Goal: Task Accomplishment & Management: Use online tool/utility

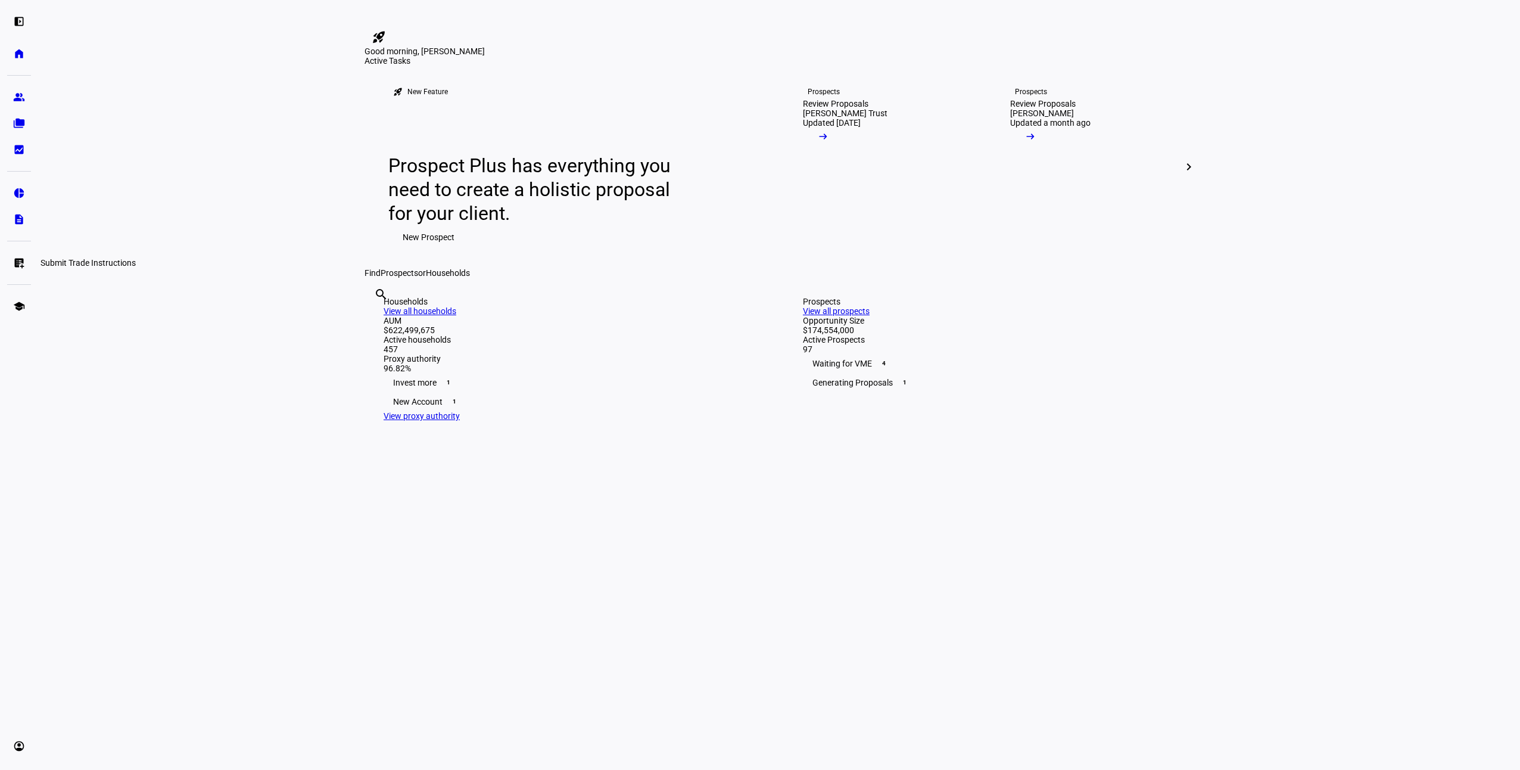
click at [17, 259] on eth-mat-symbol "list_alt_add" at bounding box center [19, 263] width 12 height 12
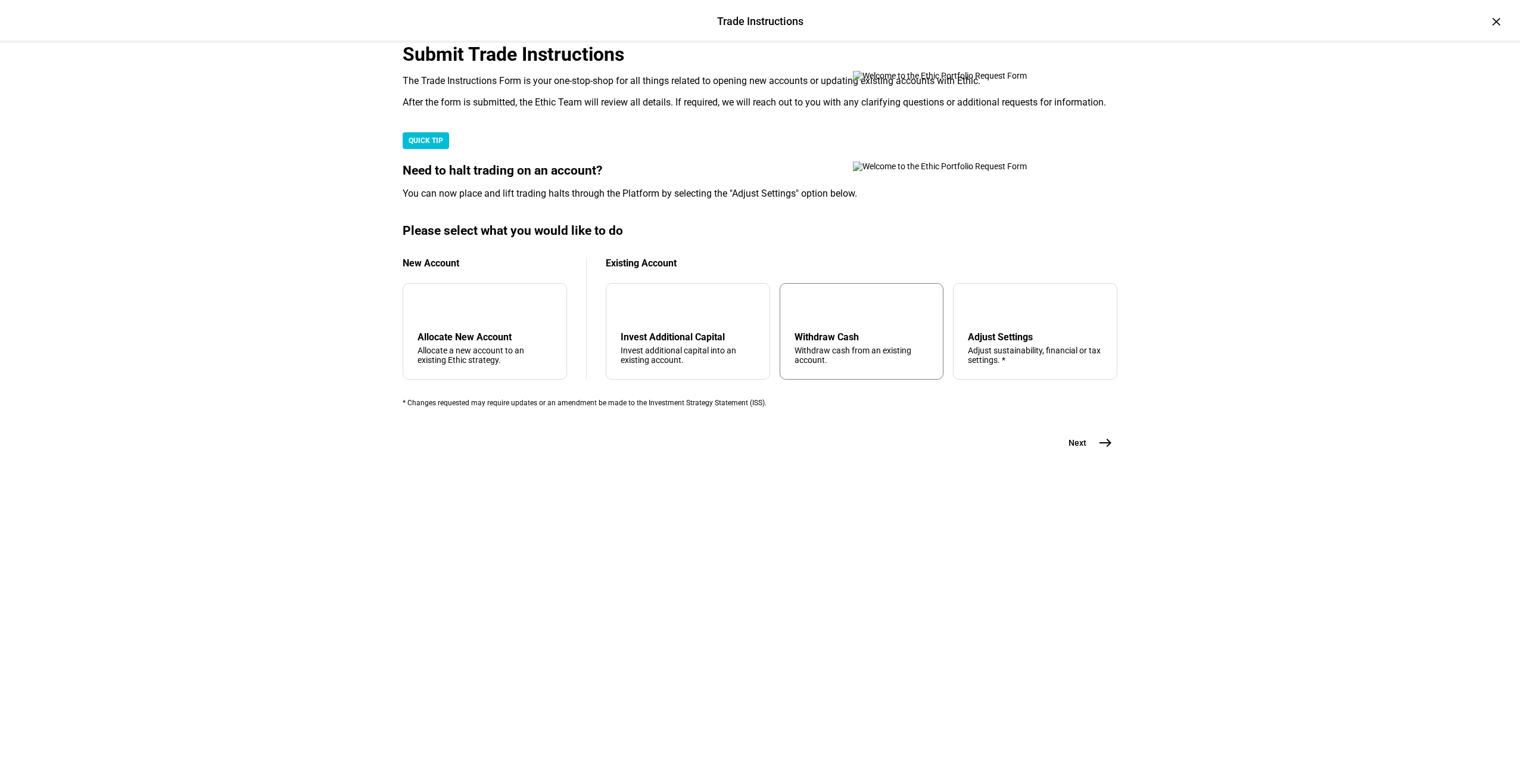
click at [852, 343] on div "Withdraw Cash" at bounding box center [862, 336] width 135 height 11
click at [1099, 450] on mat-icon "east" at bounding box center [1106, 442] width 14 height 14
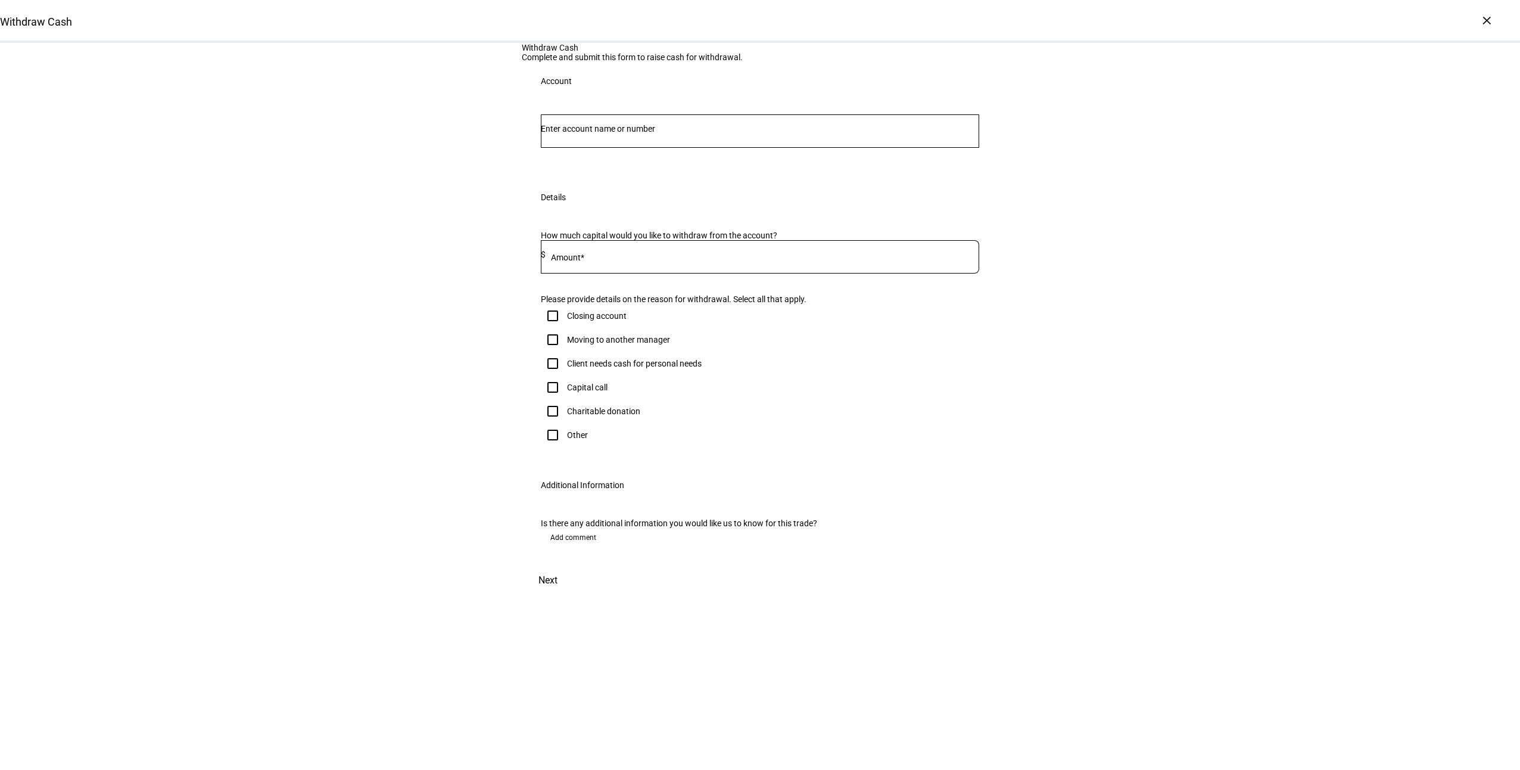
drag, startPoint x: 651, startPoint y: 234, endPoint x: 656, endPoint y: 244, distance: 11.7
click at [652, 148] on div at bounding box center [760, 130] width 438 height 33
click at [656, 133] on input "Number" at bounding box center [760, 129] width 438 height 10
type input "feny"
click at [667, 309] on span "[PERSON_NAME] ar &" at bounding box center [611, 310] width 110 height 14
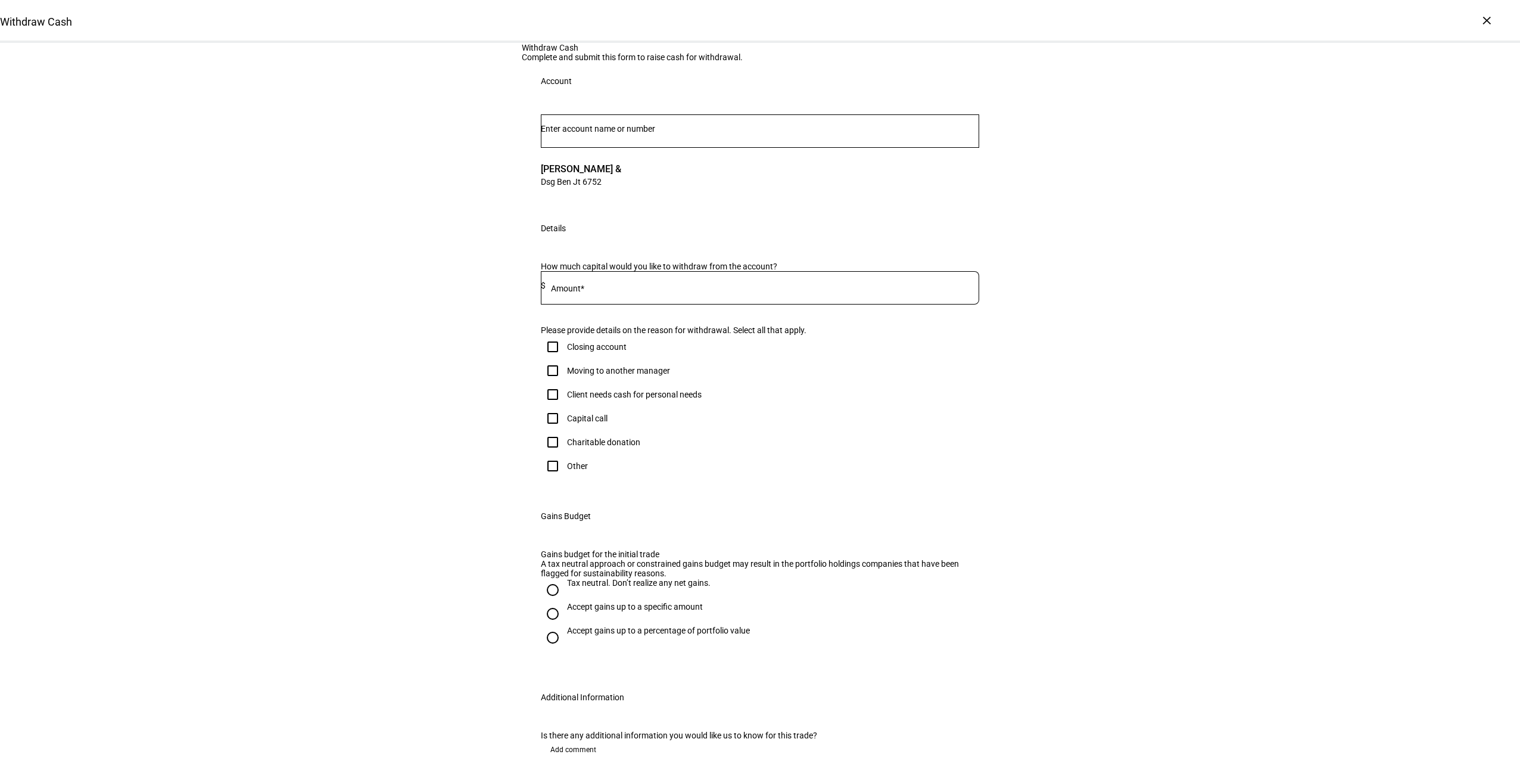
click at [642, 290] on input at bounding box center [763, 286] width 434 height 10
type input "25,000"
click at [662, 399] on div "Client needs cash for personal needs" at bounding box center [634, 395] width 135 height 10
click at [565, 406] on input "Client needs cash for personal needs" at bounding box center [553, 394] width 24 height 24
checkbox input "true"
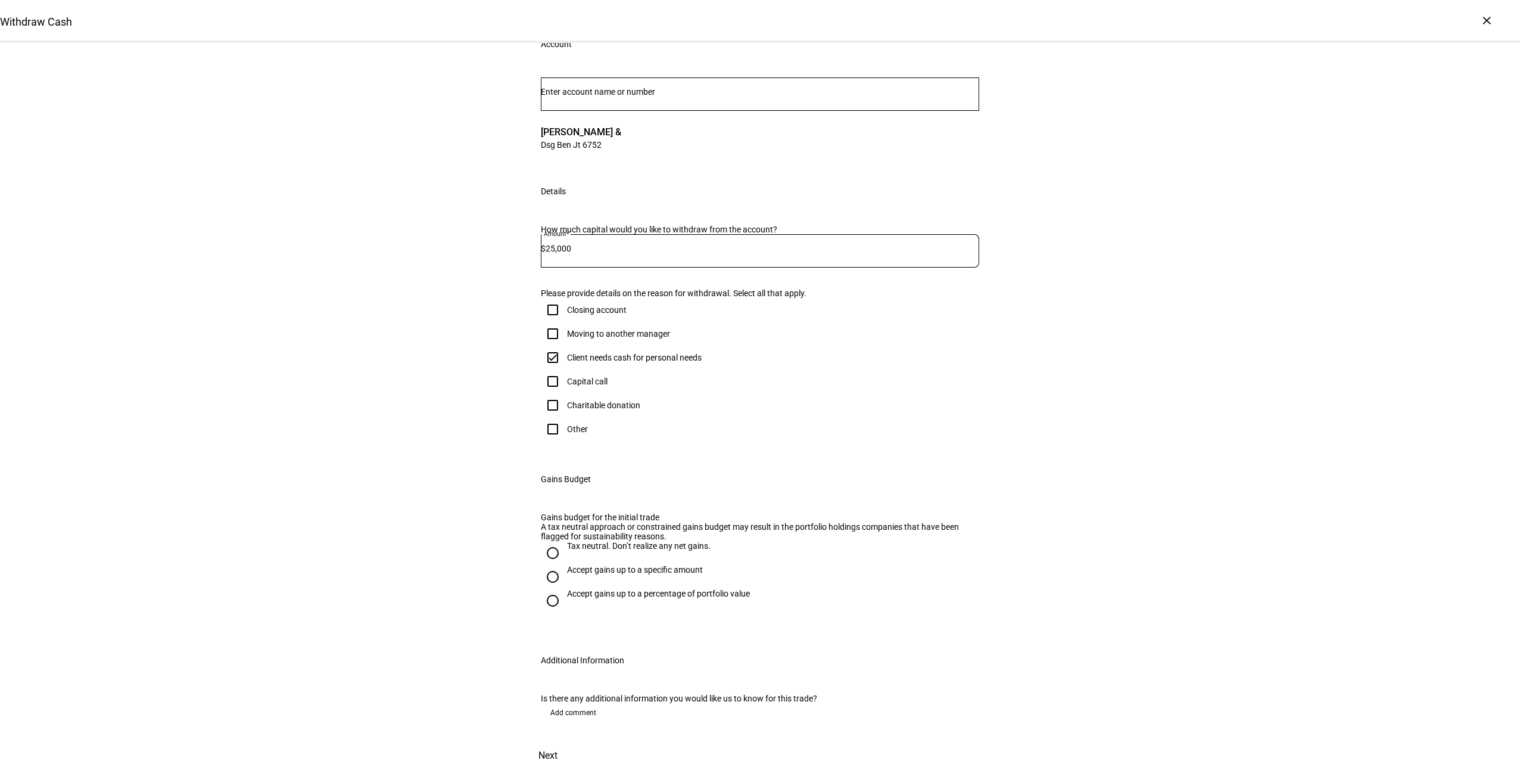
scroll to position [179, 0]
click at [620, 574] on div "Accept gains up to a specific amount" at bounding box center [635, 570] width 136 height 10
click at [565, 589] on input "Accept gains up to a specific amount" at bounding box center [553, 577] width 24 height 24
radio input "true"
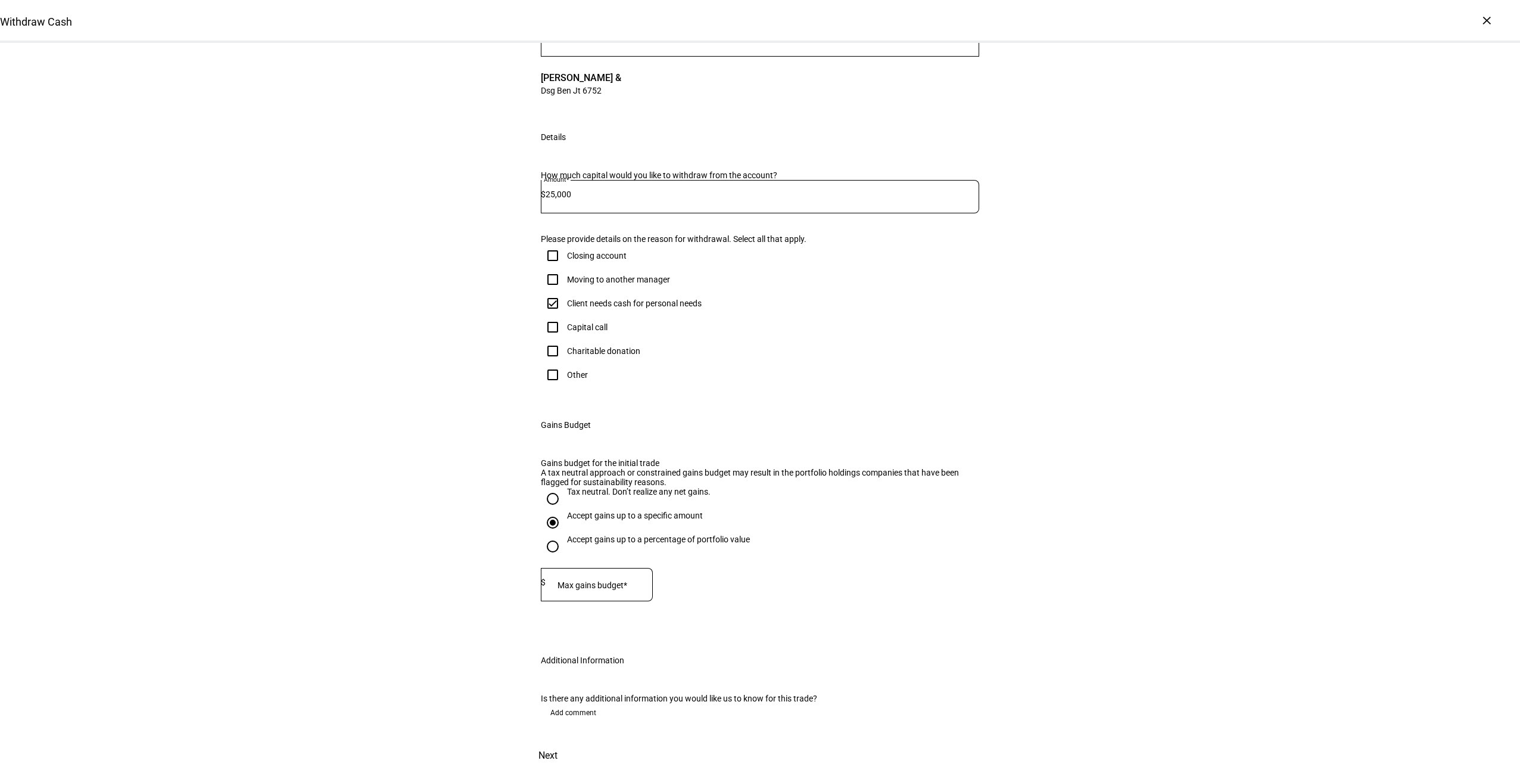
click at [598, 601] on div at bounding box center [599, 584] width 107 height 33
type input "5,500"
click at [558, 744] on span "Next" at bounding box center [548, 755] width 19 height 29
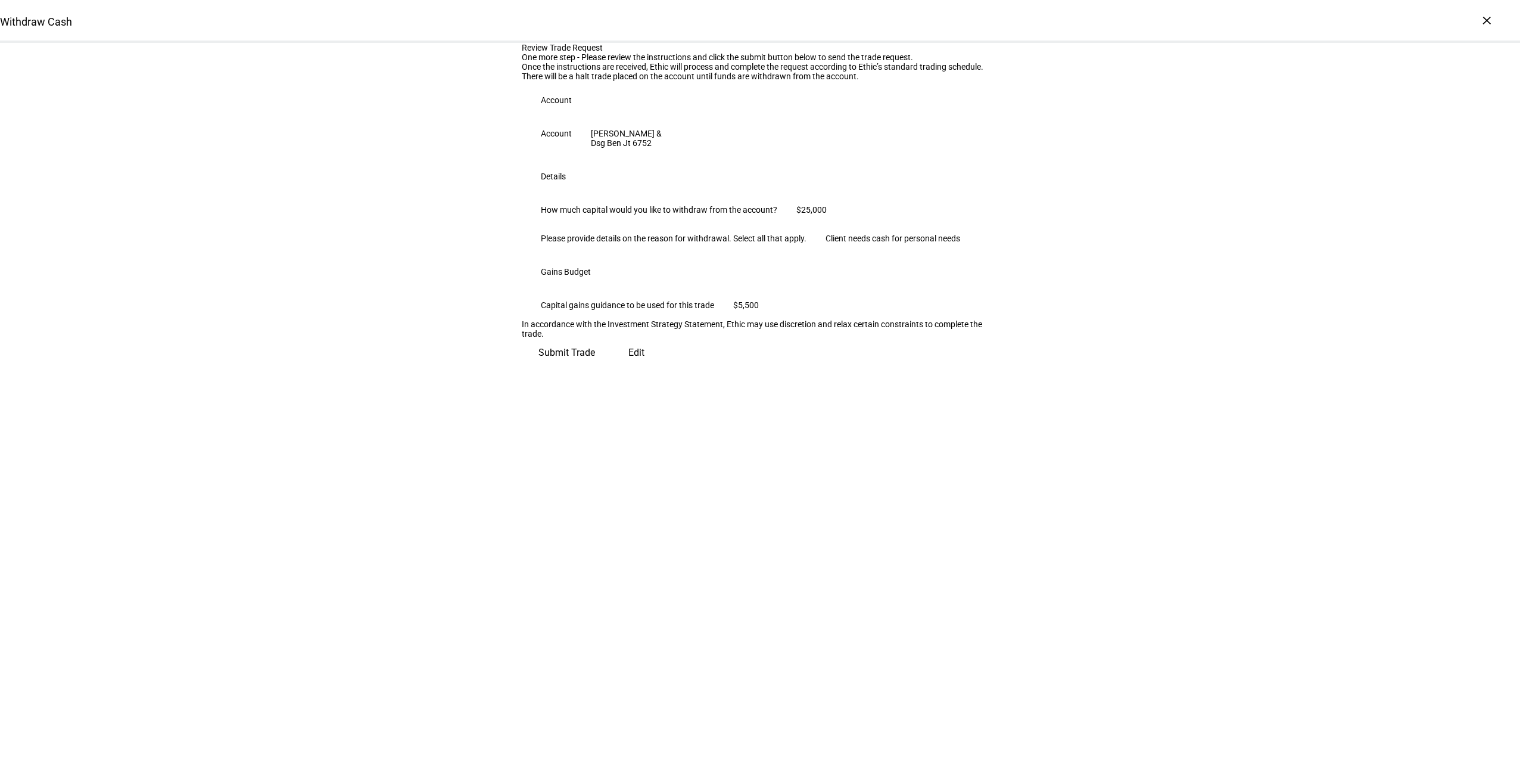
click at [595, 367] on span "Submit Trade" at bounding box center [567, 352] width 57 height 29
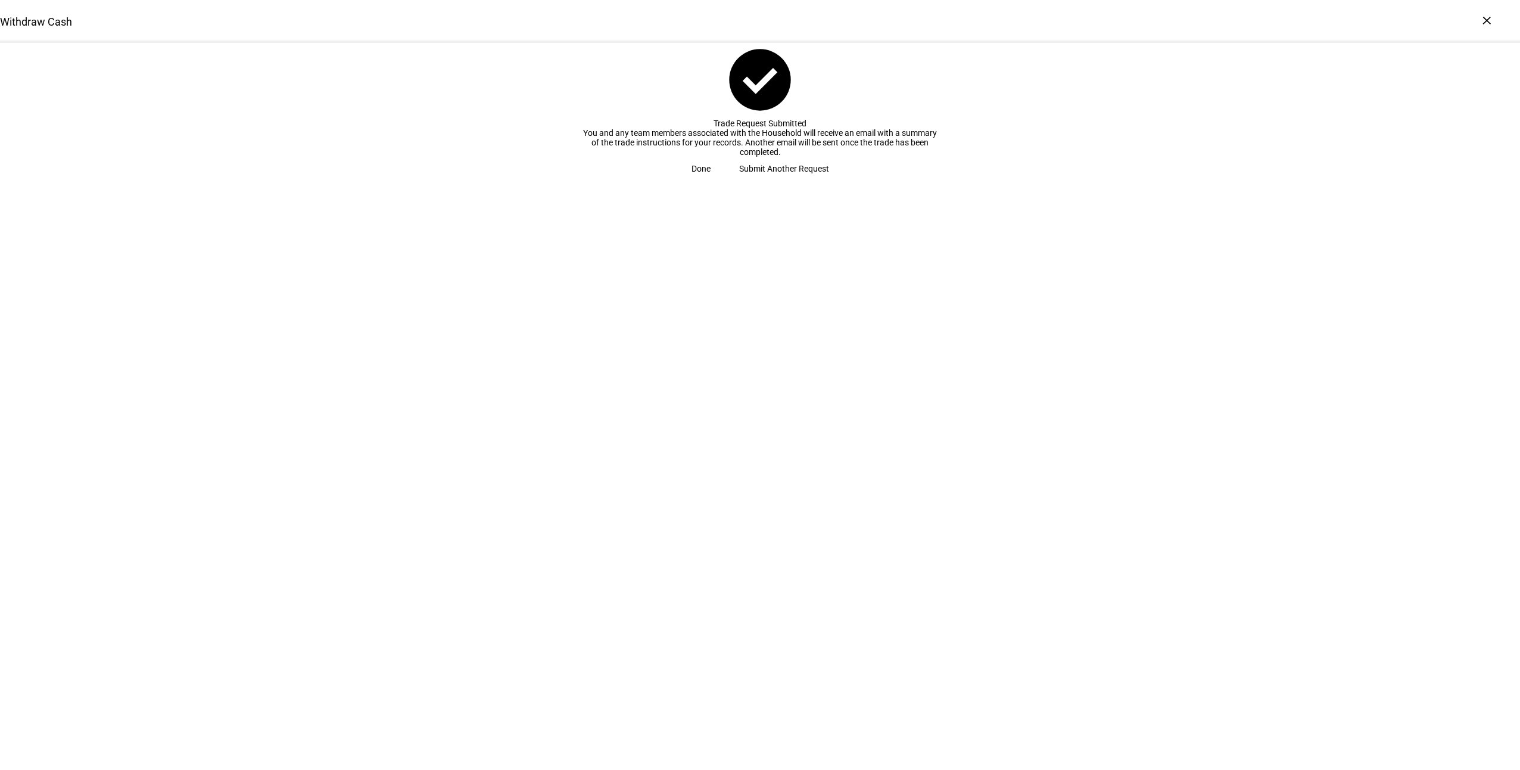
click at [725, 181] on span at bounding box center [701, 169] width 48 height 24
